Goal: Transaction & Acquisition: Purchase product/service

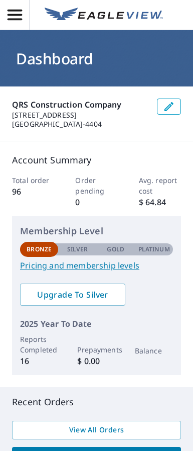
click at [112, 54] on h1 "Dashboard" at bounding box center [96, 58] width 169 height 21
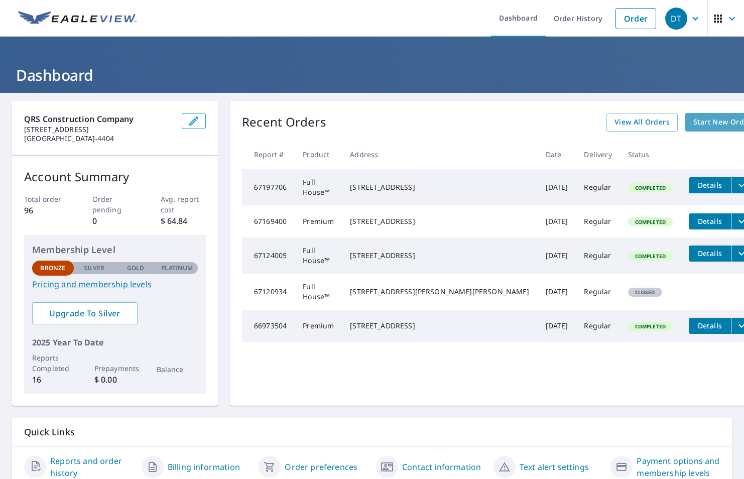
click at [686, 115] on link "Start New Order" at bounding box center [723, 122] width 74 height 19
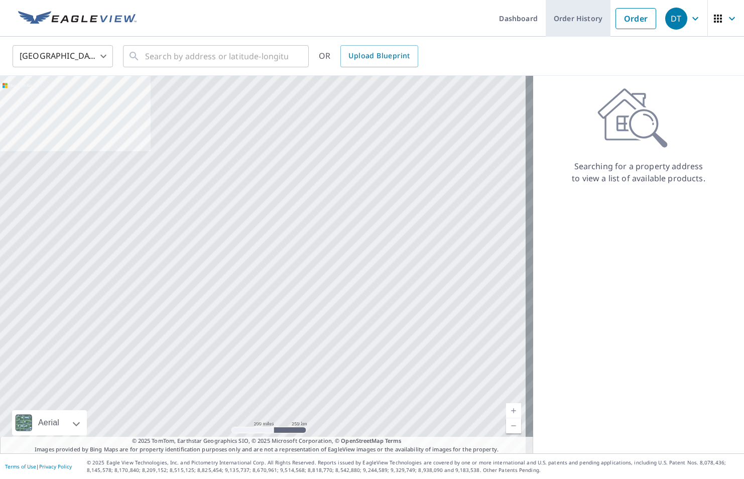
click at [561, 17] on link "Order History" at bounding box center [578, 18] width 65 height 37
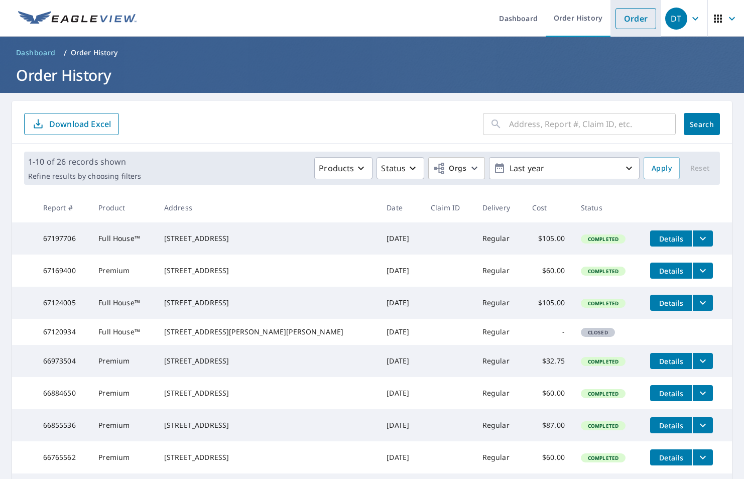
click at [628, 20] on link "Order" at bounding box center [636, 18] width 41 height 21
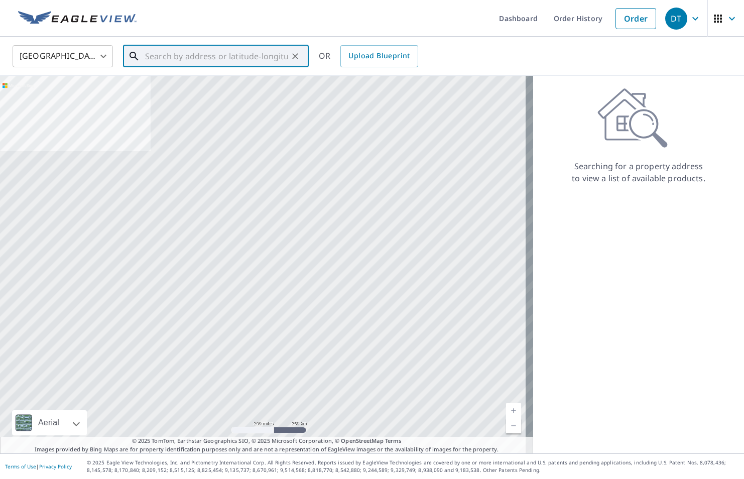
click at [189, 58] on input "text" at bounding box center [216, 56] width 143 height 28
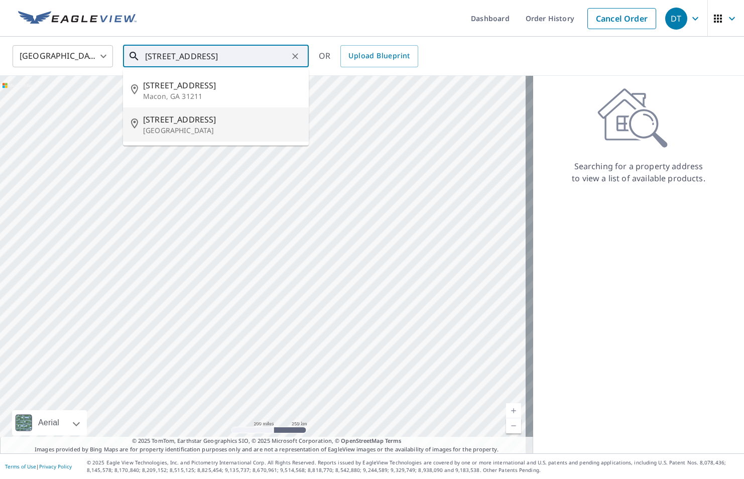
click at [190, 124] on span "[STREET_ADDRESS]" at bounding box center [222, 120] width 158 height 12
type input "[STREET_ADDRESS]"
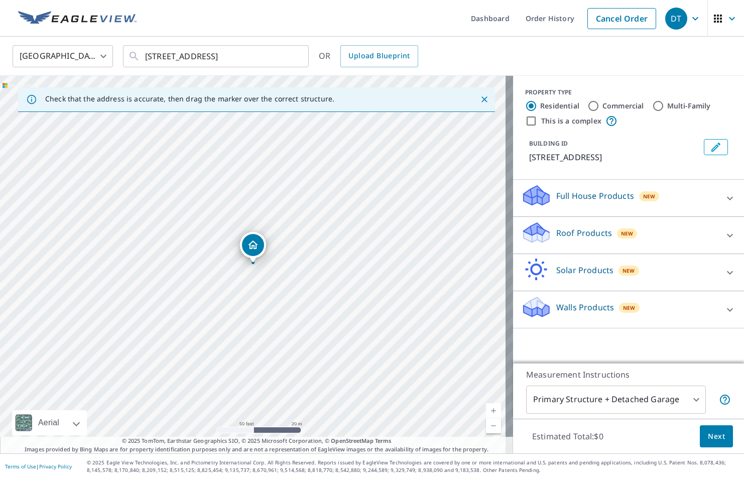
drag, startPoint x: 292, startPoint y: 198, endPoint x: 272, endPoint y: 479, distance: 281.6
click at [272, 479] on div "Dashboard Order History Cancel Order DT United States US ​ [STREET_ADDRESS] ​ O…" at bounding box center [372, 239] width 744 height 479
drag, startPoint x: 398, startPoint y: 212, endPoint x: 381, endPoint y: 385, distance: 173.1
click at [380, 383] on div "[STREET_ADDRESS]" at bounding box center [256, 265] width 513 height 378
click at [381, 385] on div "[STREET_ADDRESS]" at bounding box center [256, 265] width 513 height 378
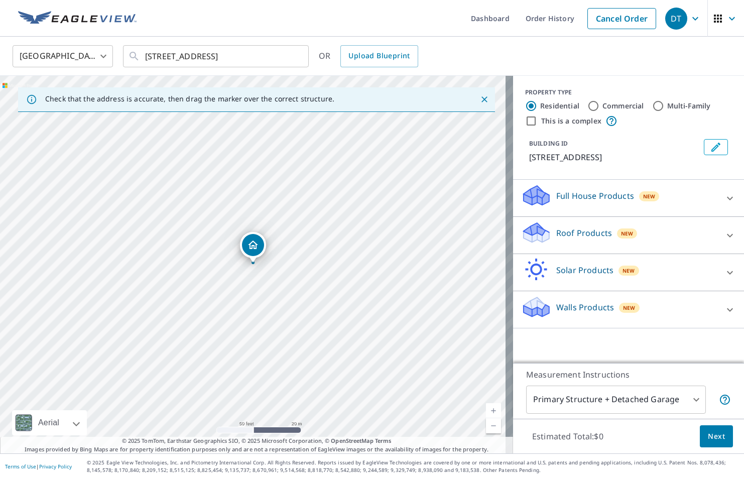
click at [621, 238] on span "New" at bounding box center [627, 234] width 13 height 8
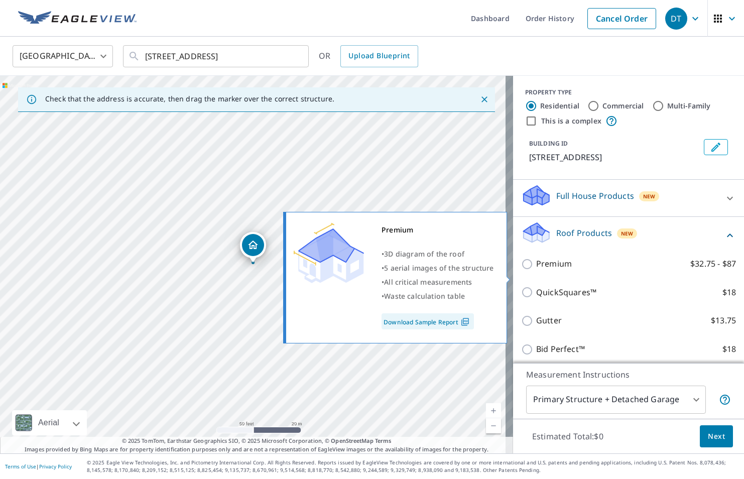
click at [521, 270] on input "Premium $32.75 - $87" at bounding box center [528, 264] width 15 height 12
checkbox input "true"
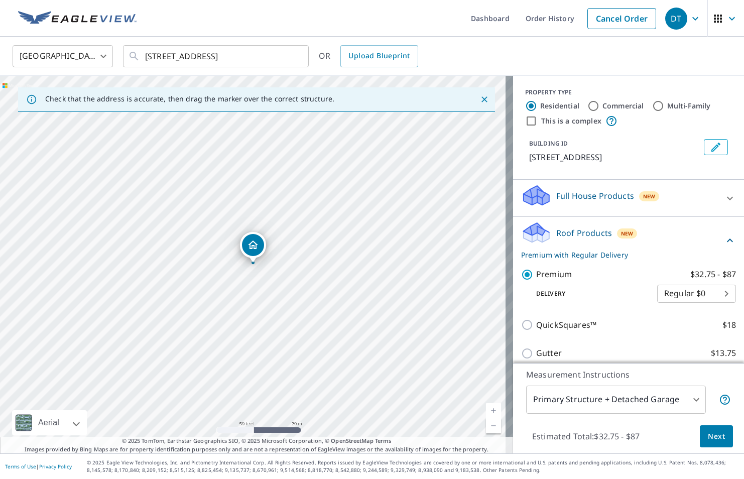
click at [711, 439] on span "Next" at bounding box center [716, 436] width 17 height 13
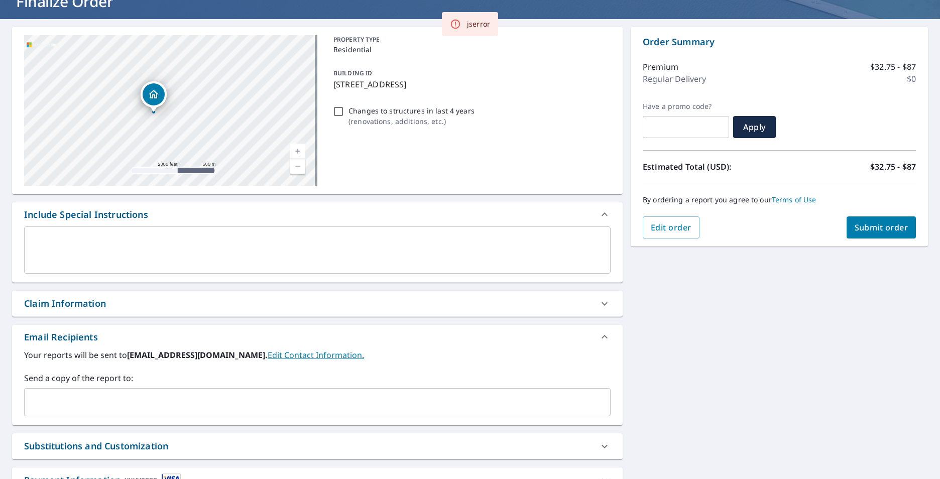
scroll to position [153, 0]
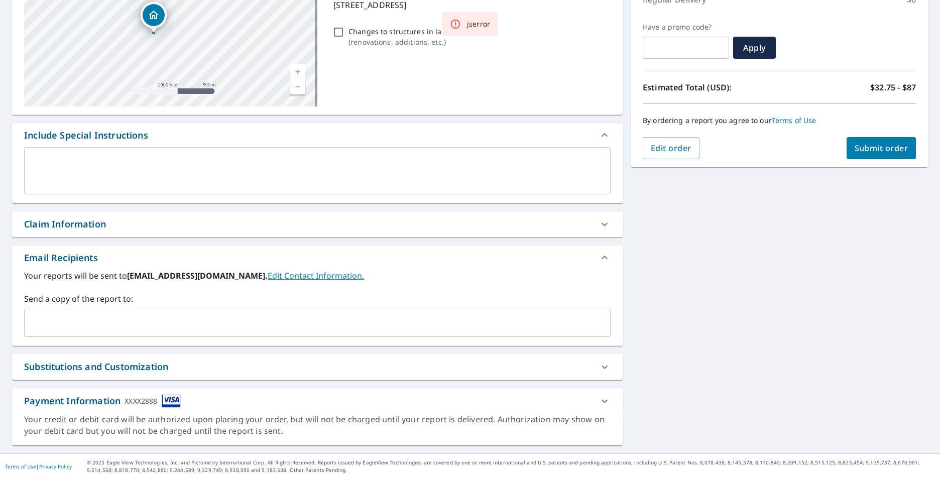
click at [63, 327] on input "text" at bounding box center [310, 322] width 563 height 19
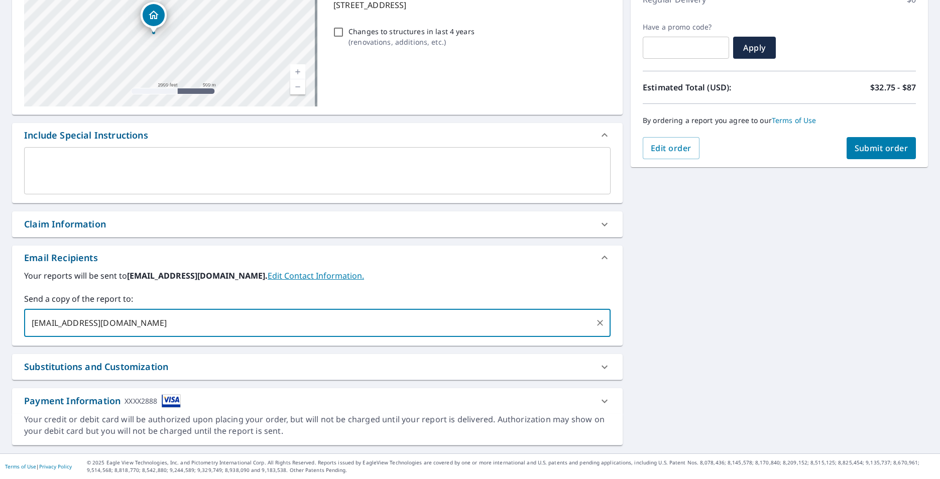
type input "[EMAIL_ADDRESS][DOMAIN_NAME]"
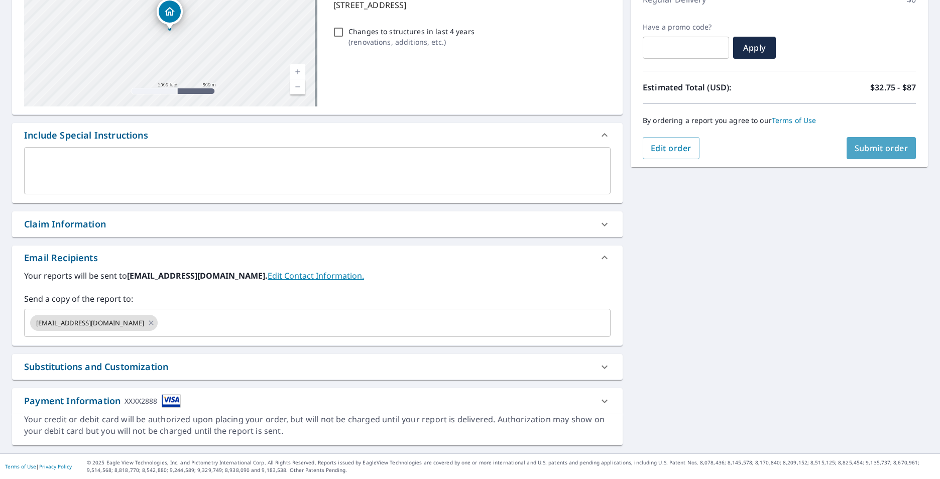
click at [744, 144] on span "Submit order" at bounding box center [882, 148] width 54 height 11
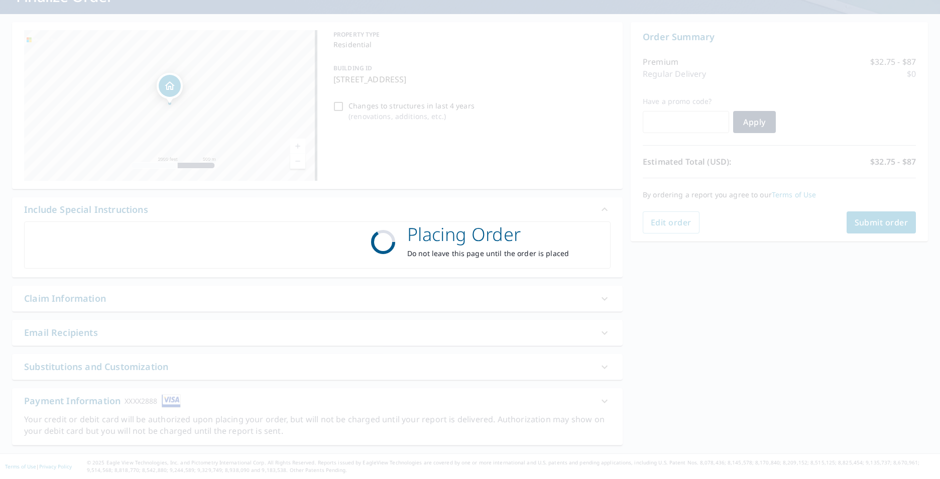
scroll to position [79, 0]
